Goal: Information Seeking & Learning: Learn about a topic

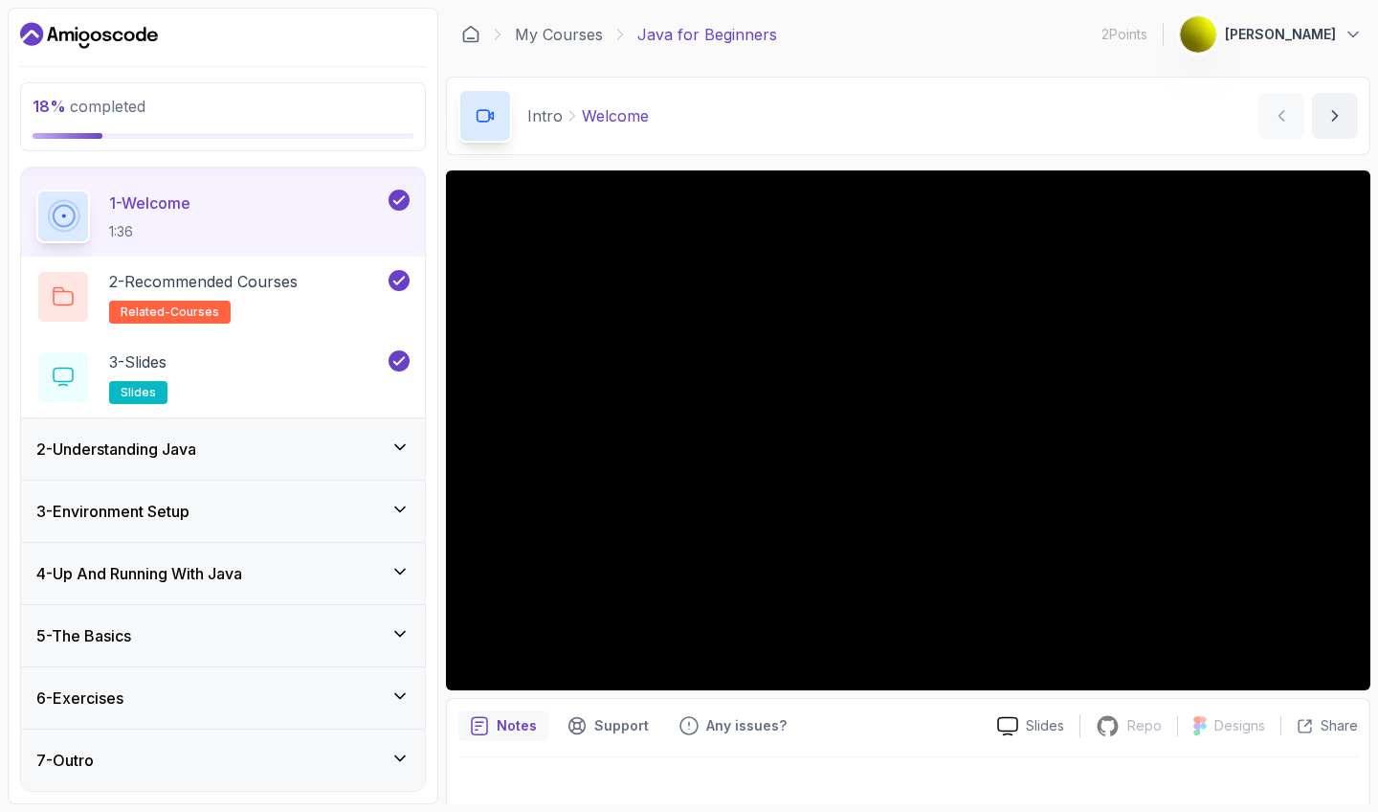
scroll to position [53, 0]
click at [189, 500] on h3 "3 - Environment Setup" at bounding box center [112, 511] width 153 height 23
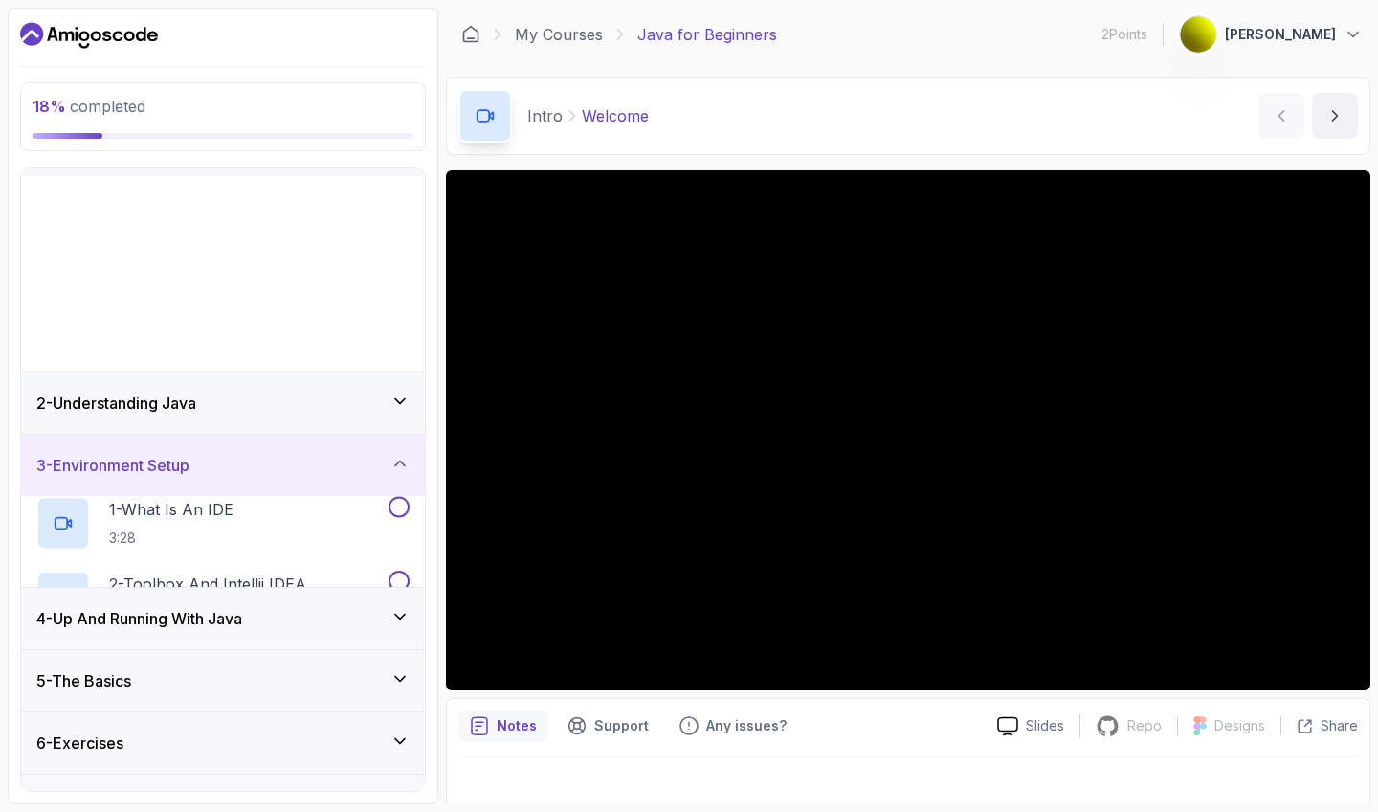
scroll to position [0, 0]
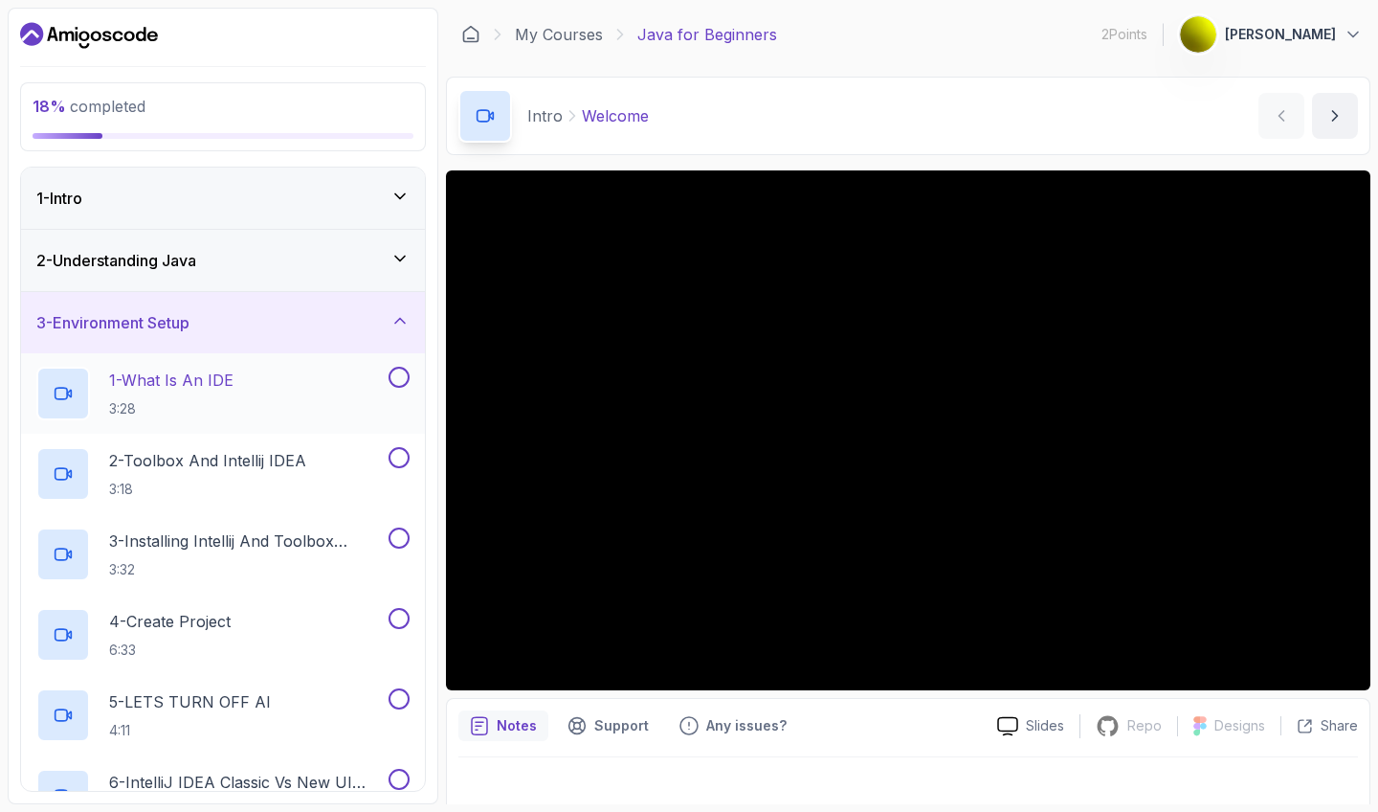
click at [204, 425] on div "1 - What Is An IDE 3:28" at bounding box center [223, 393] width 404 height 80
click at [179, 384] on p "1 - What Is An IDE" at bounding box center [171, 379] width 124 height 23
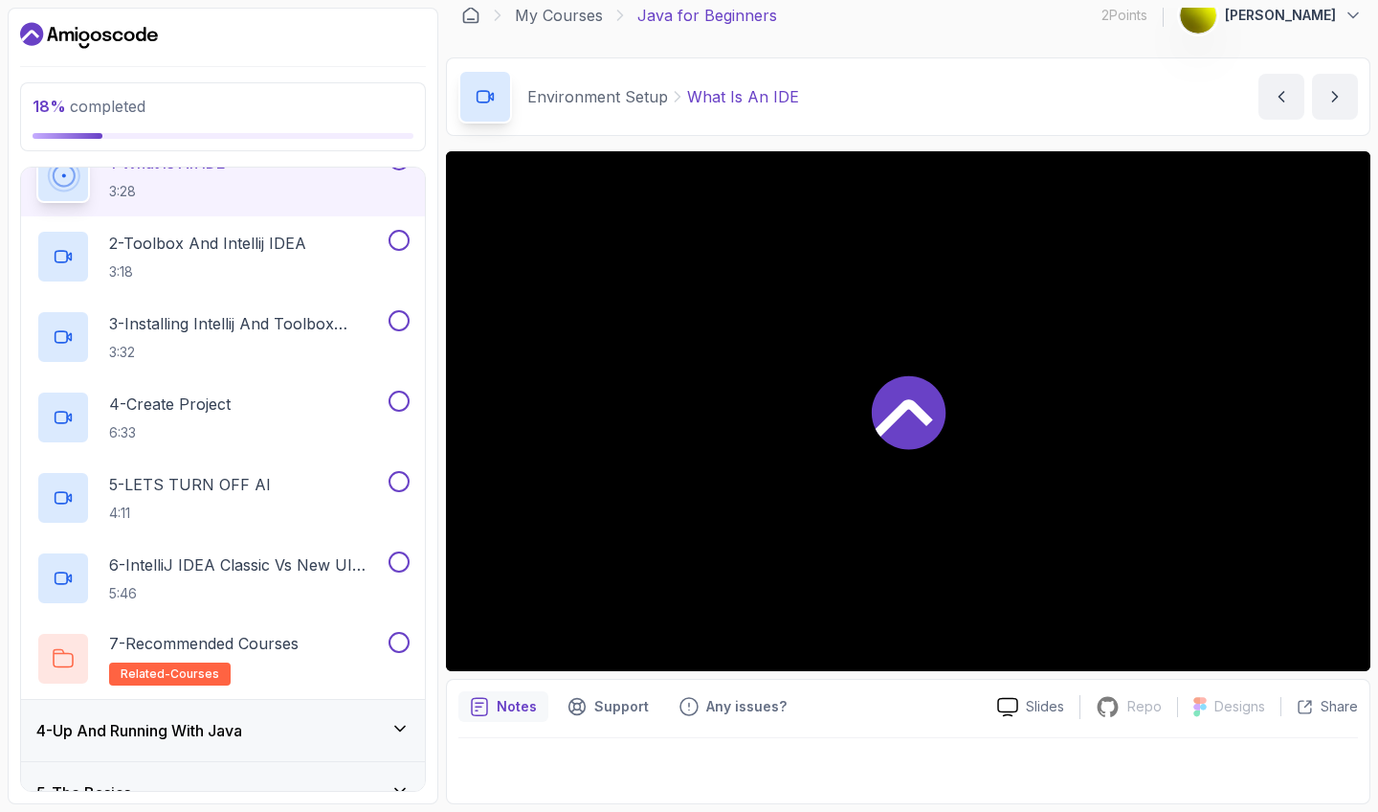
scroll to position [206, 0]
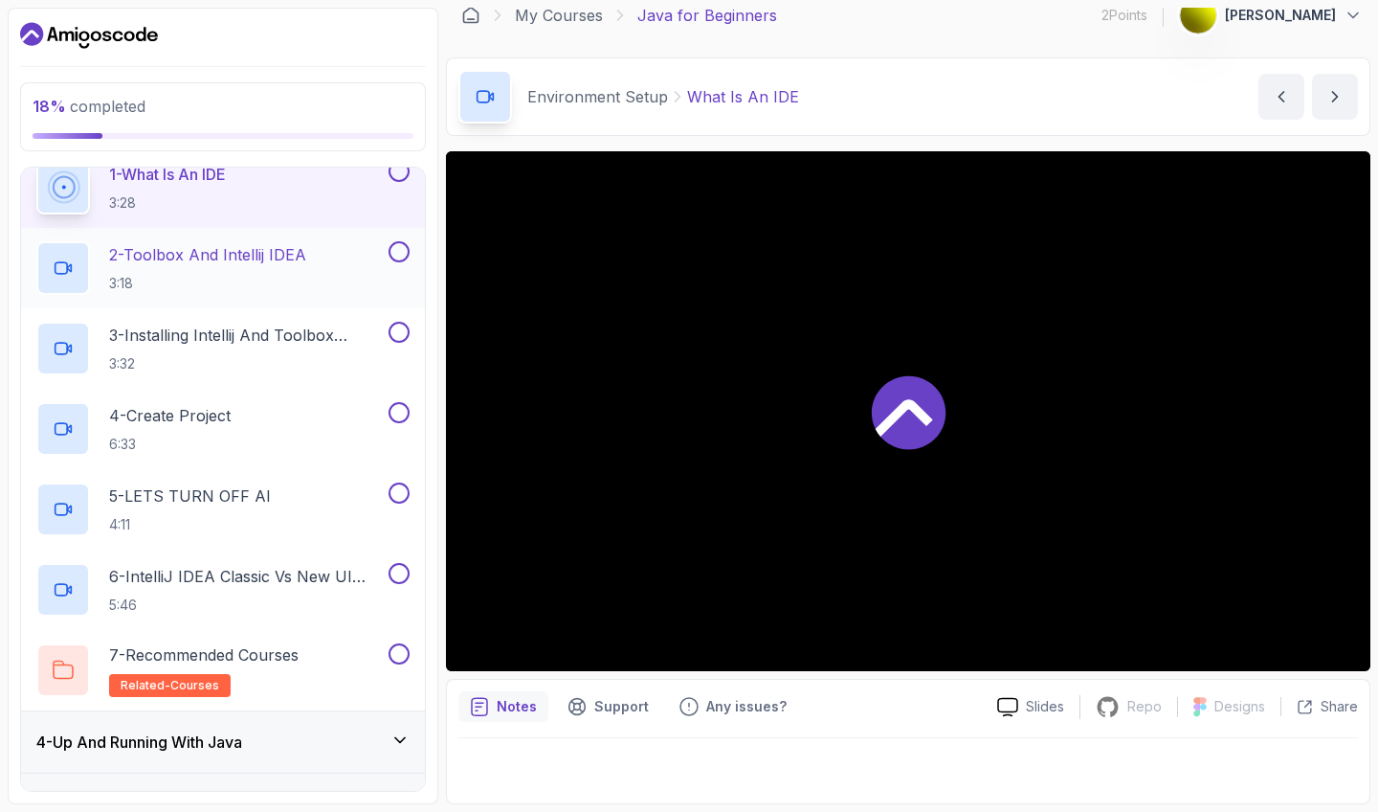
click at [184, 282] on p "3:18" at bounding box center [207, 283] width 197 height 19
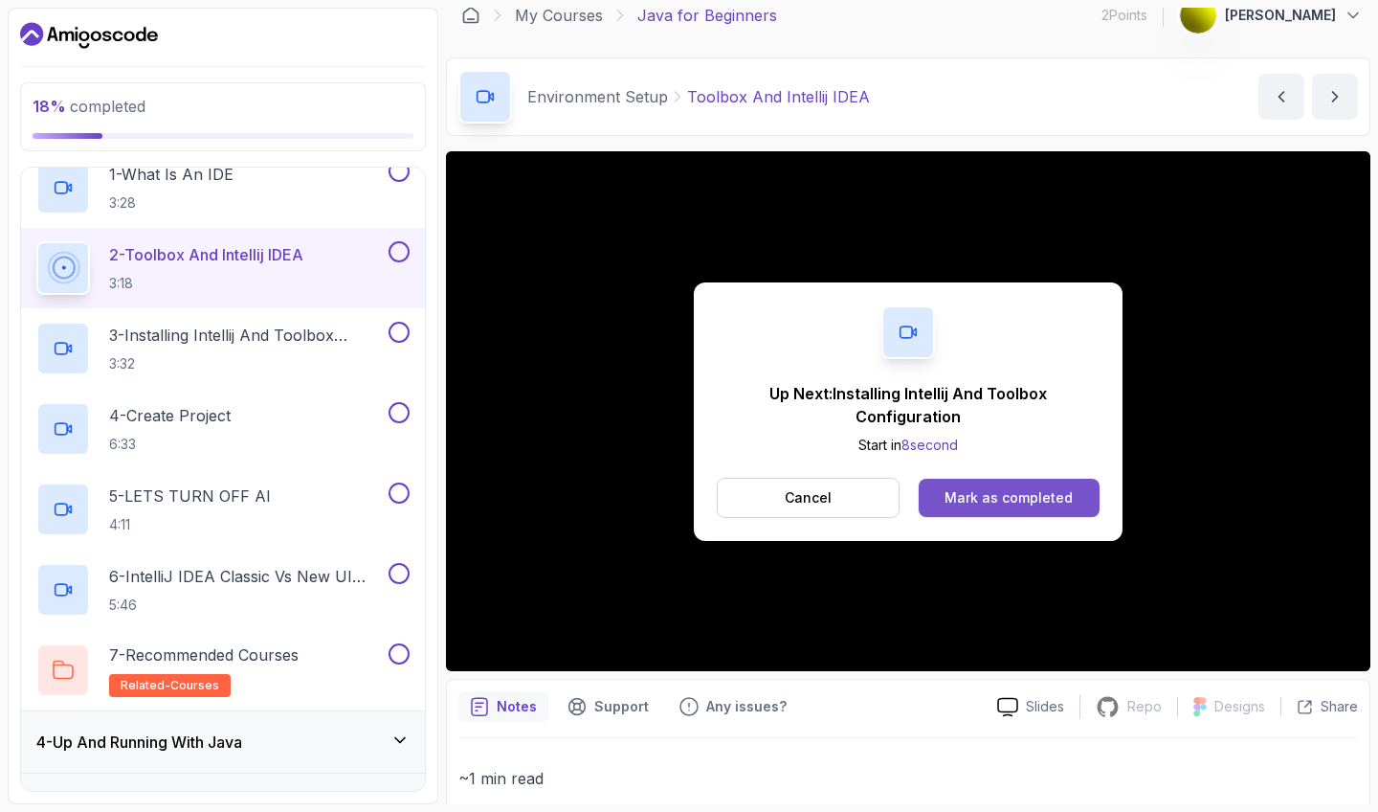
click at [966, 488] on div "Mark as completed" at bounding box center [1009, 497] width 128 height 19
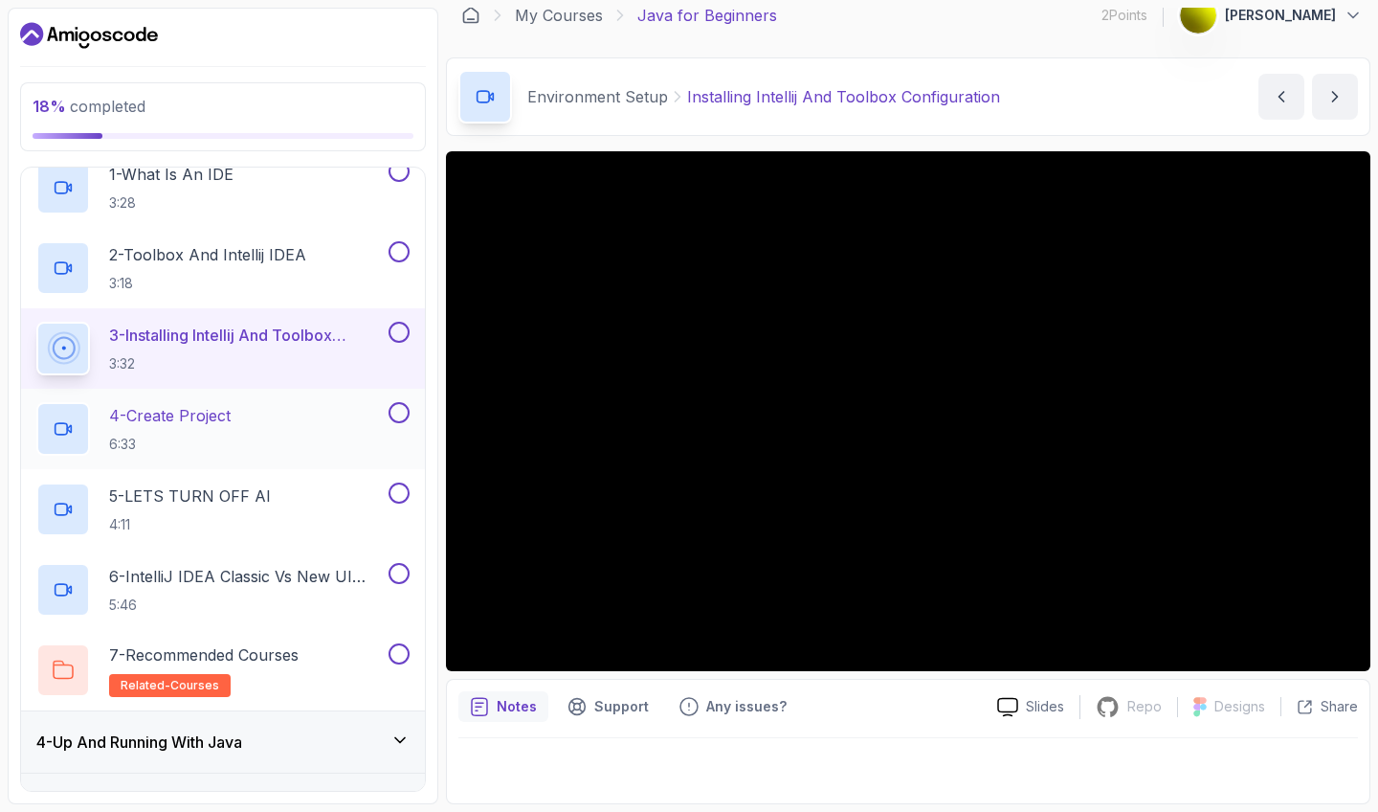
click at [251, 432] on div "4 - Create Project 6:33" at bounding box center [210, 429] width 348 height 54
